Goal: Task Accomplishment & Management: Manage account settings

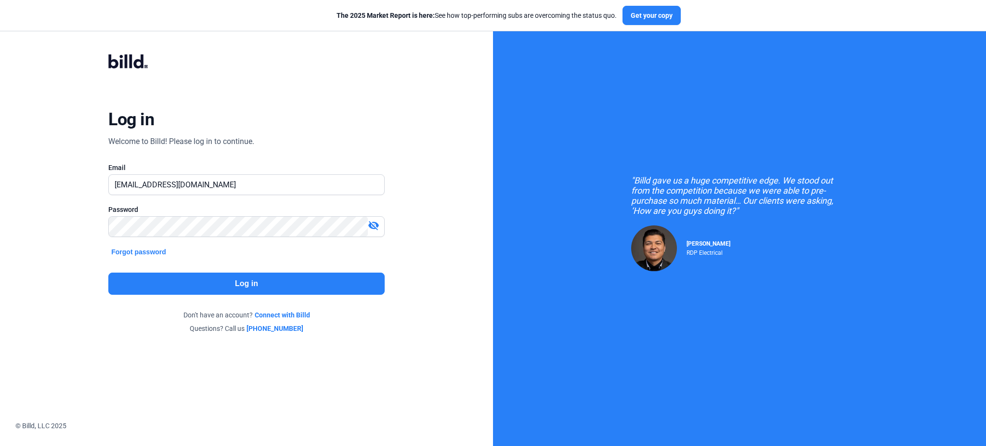
click at [305, 281] on button "Log in" at bounding box center [246, 283] width 276 height 22
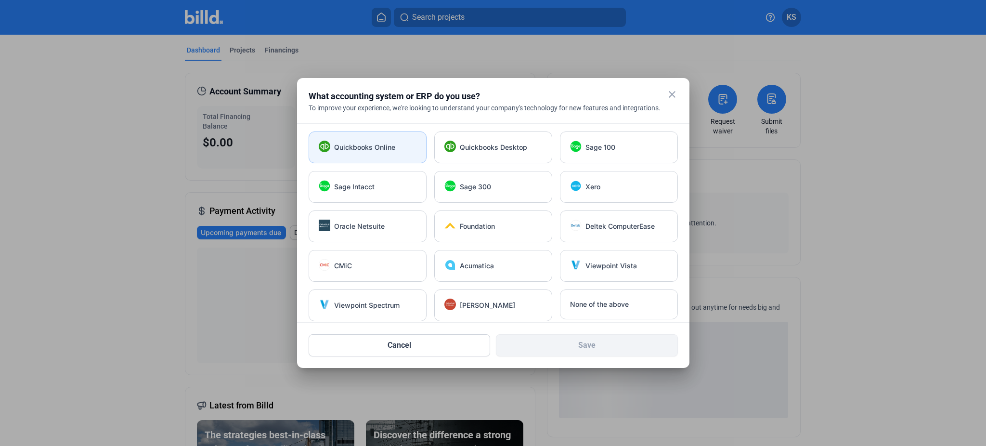
click at [373, 152] on div "Quickbooks Online" at bounding box center [367, 147] width 118 height 32
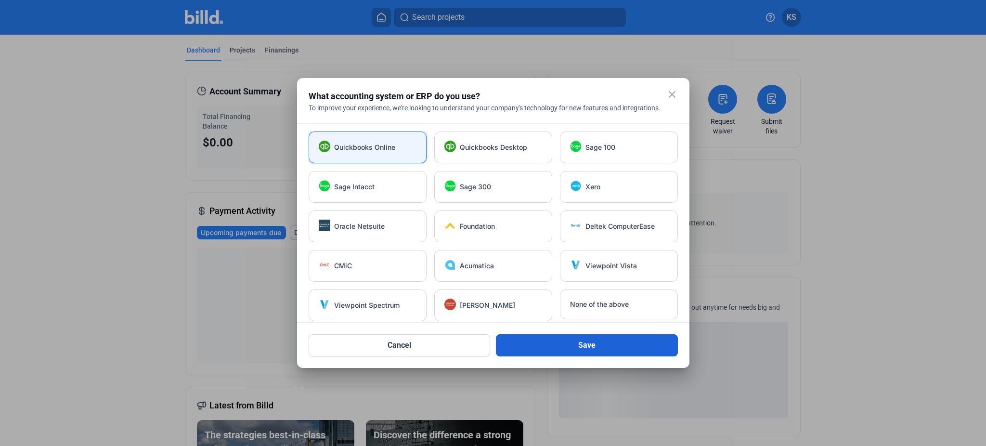
click at [653, 351] on button "Save" at bounding box center [587, 345] width 182 height 22
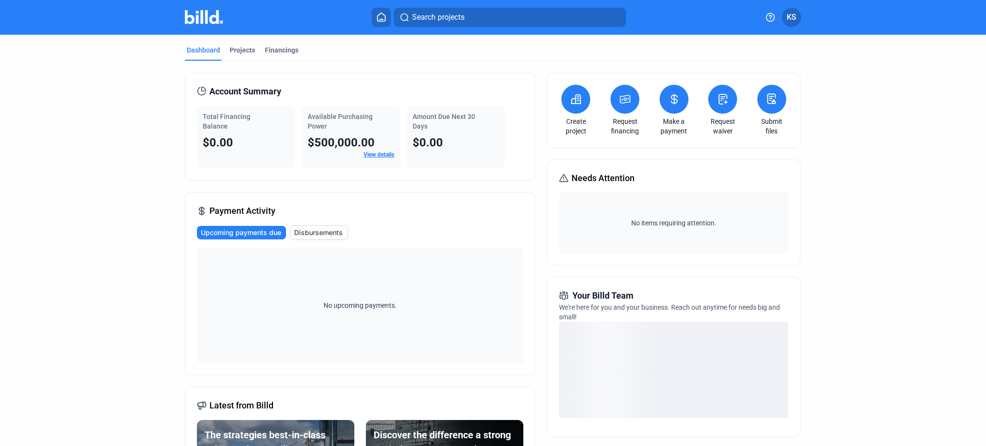
click at [792, 13] on span "KS" at bounding box center [791, 18] width 10 height 12
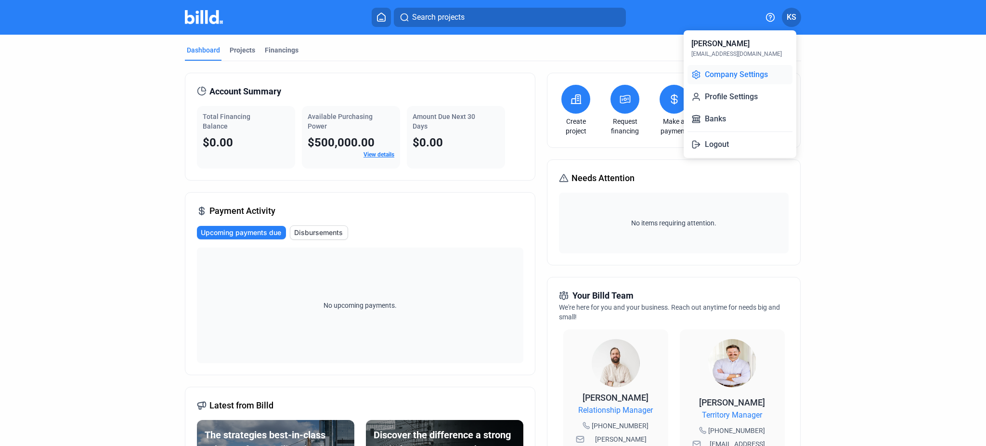
click at [728, 75] on button "Company Settings" at bounding box center [739, 74] width 105 height 19
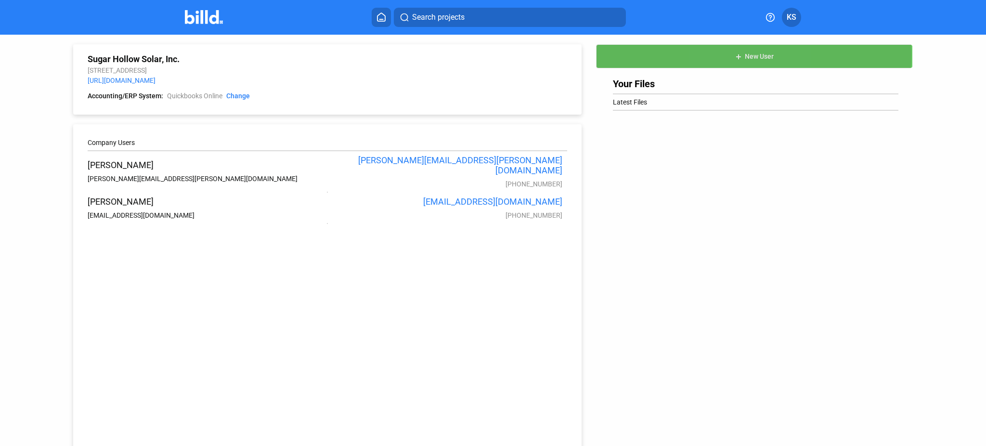
click at [736, 54] on mat-icon "add" at bounding box center [738, 57] width 8 height 8
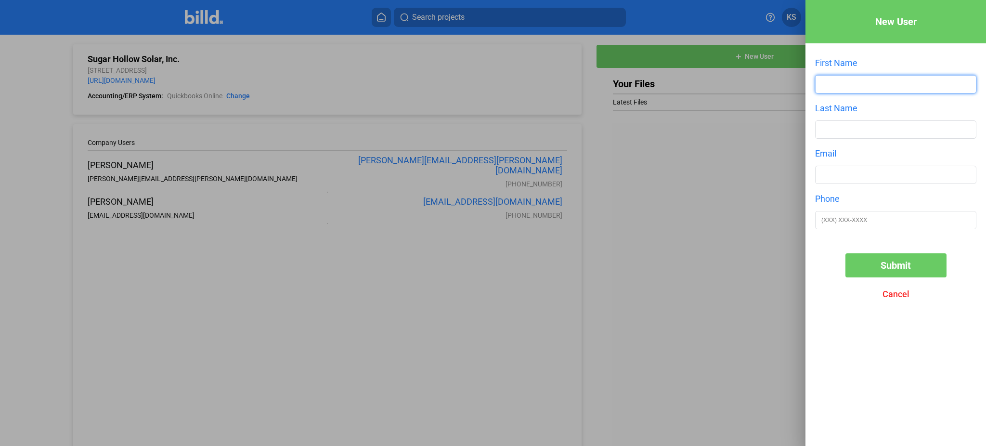
click at [871, 86] on input "text" at bounding box center [895, 84] width 160 height 17
type input "[PERSON_NAME]"
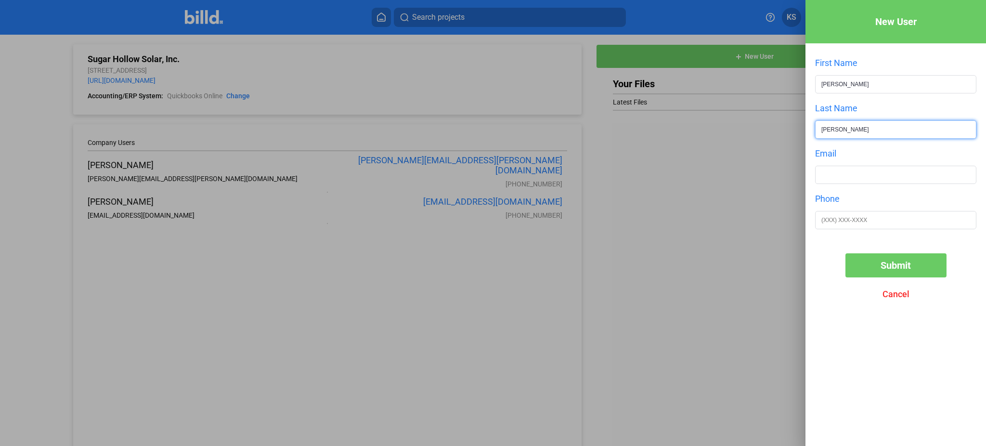
type input "[PERSON_NAME]"
type input "S"
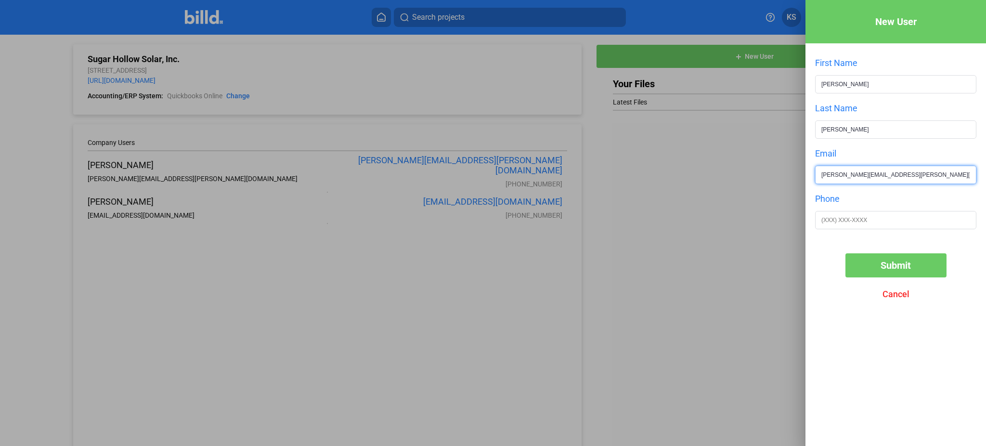
type input "[PERSON_NAME][EMAIL_ADDRESS][PERSON_NAME][DOMAIN_NAME]"
click at [878, 223] on input "text" at bounding box center [895, 219] width 160 height 17
paste input "[PHONE_NUMBER]"
type input "[PHONE_NUMBER]"
click at [873, 265] on button "Submit" at bounding box center [895, 265] width 101 height 24
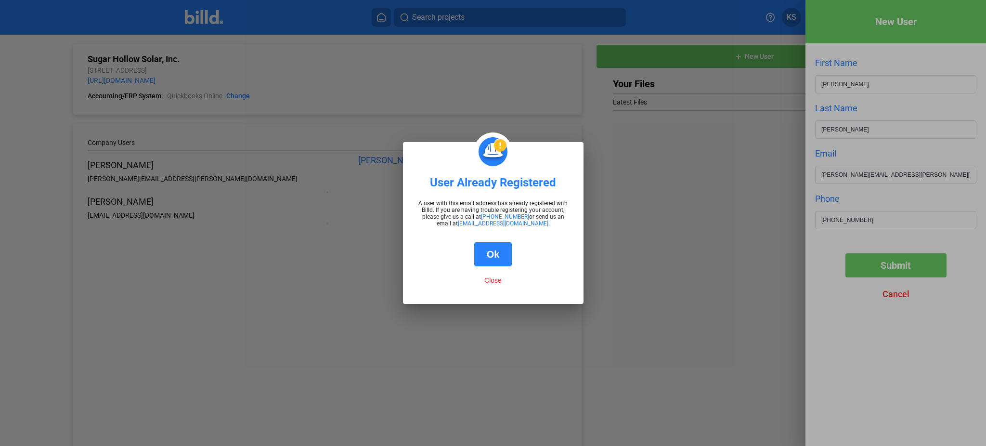
click at [493, 252] on button "Ok" at bounding box center [493, 254] width 38 height 24
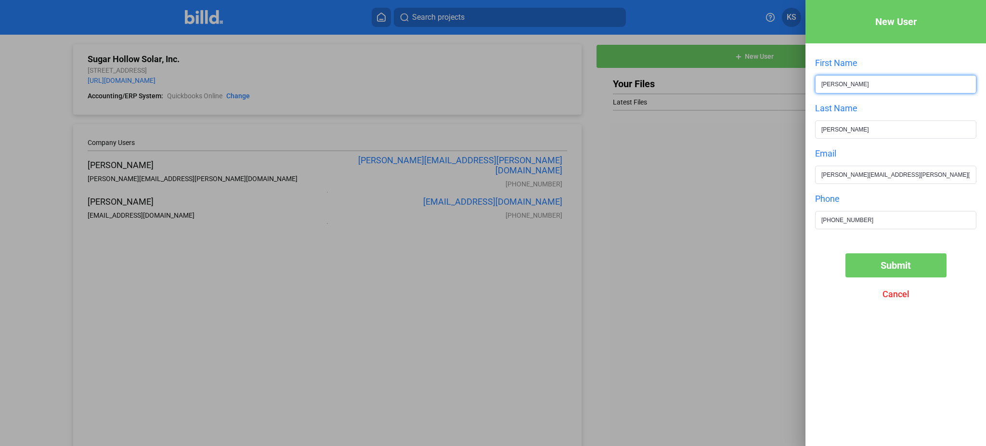
drag, startPoint x: 839, startPoint y: 81, endPoint x: 768, endPoint y: 79, distance: 70.8
click at [768, 79] on div "New User First Name [PERSON_NAME] Last Name [PERSON_NAME] Email [PERSON_NAME][E…" at bounding box center [493, 223] width 986 height 446
type input "[PERSON_NAME]"
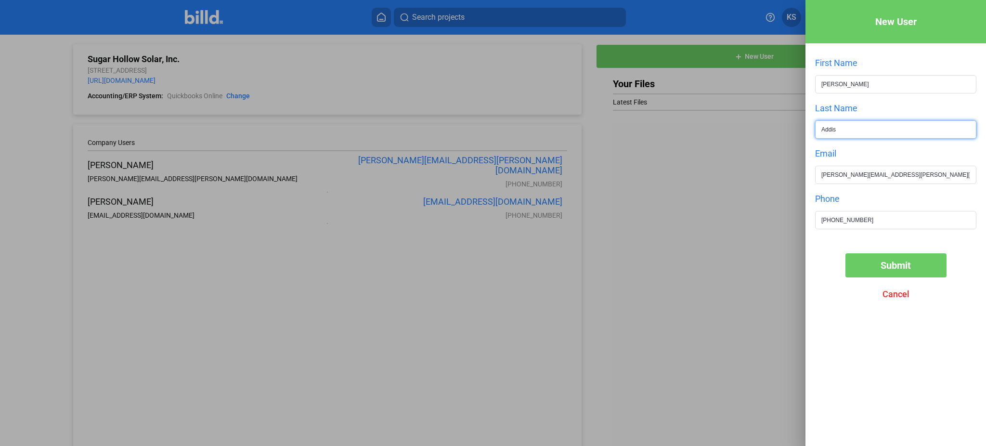
type input "Addis"
drag, startPoint x: 847, startPoint y: 174, endPoint x: 779, endPoint y: 174, distance: 67.9
click at [779, 174] on div "New User First Name [PERSON_NAME] Last Name [PERSON_NAME] Email [PERSON_NAME][E…" at bounding box center [493, 223] width 986 height 446
type input "[PERSON_NAME][EMAIL_ADDRESS][PERSON_NAME][DOMAIN_NAME]"
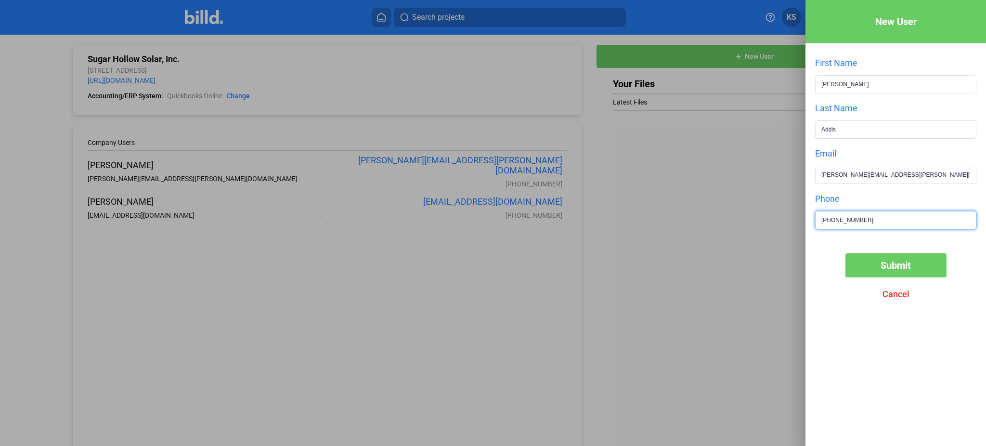
drag, startPoint x: 894, startPoint y: 218, endPoint x: 784, endPoint y: 218, distance: 110.2
click at [784, 218] on div "New User First Name [PERSON_NAME] Last Name [PERSON_NAME] Email [PERSON_NAME][E…" at bounding box center [493, 223] width 986 height 446
paste input "704) 701-8141"
type input "[PHONE_NUMBER]"
click at [911, 265] on button "Submit" at bounding box center [895, 265] width 101 height 24
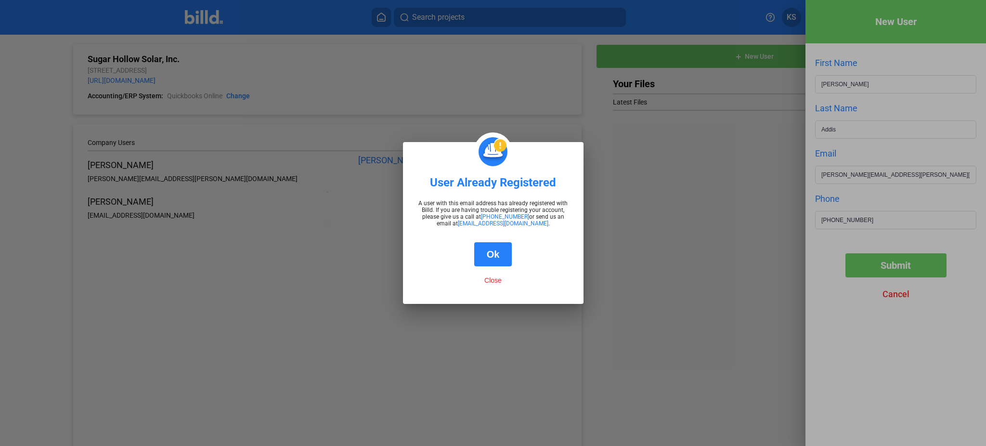
click at [499, 256] on button "Ok" at bounding box center [493, 254] width 38 height 24
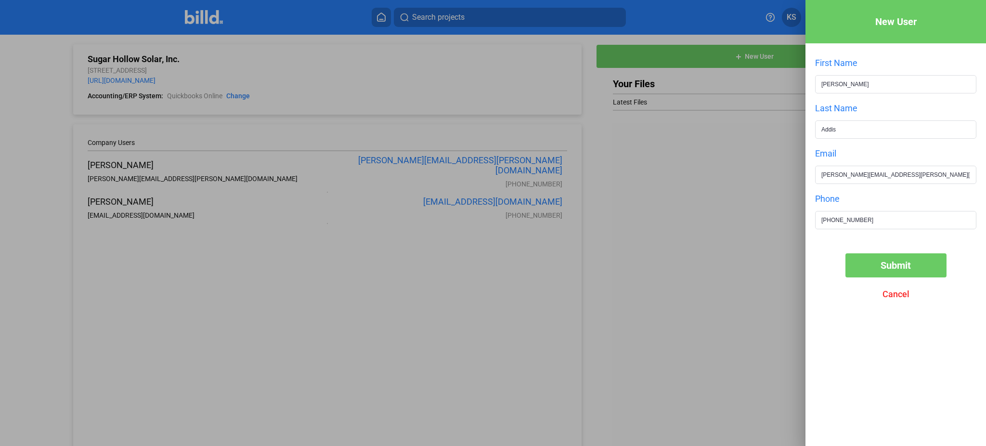
click at [760, 151] on div at bounding box center [493, 223] width 986 height 446
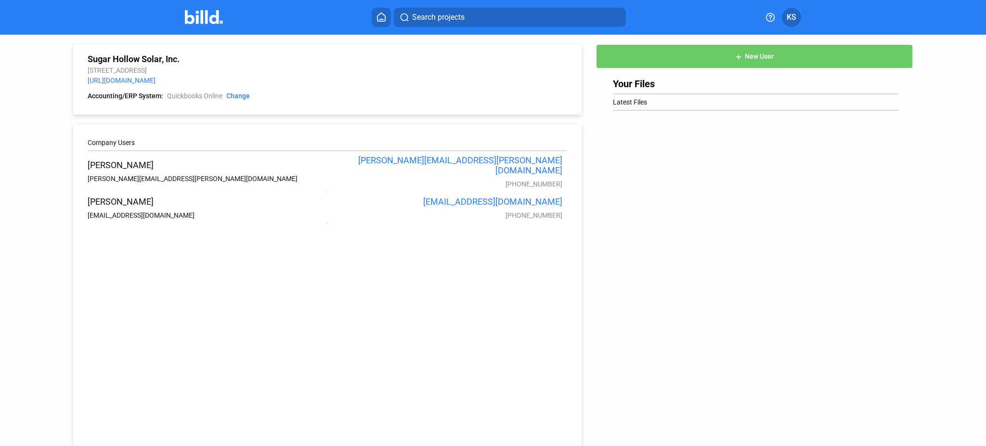
click at [194, 12] on img at bounding box center [204, 17] width 38 height 14
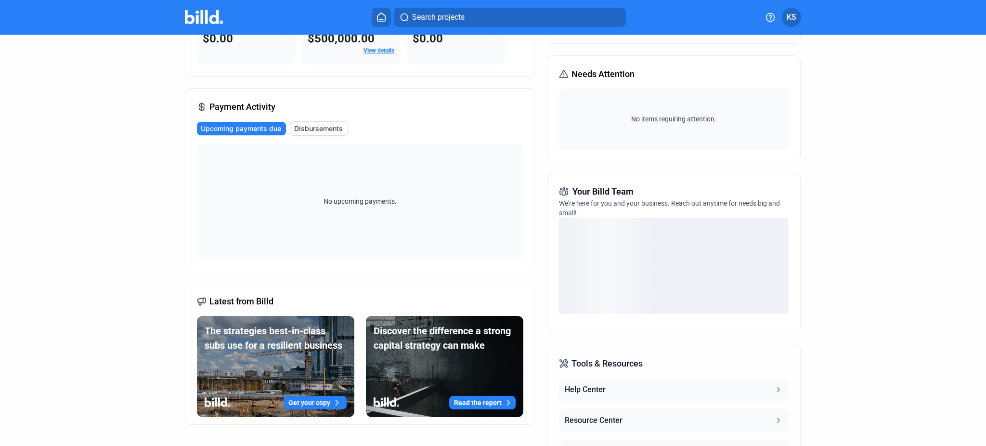
scroll to position [219, 0]
